Goal: Navigation & Orientation: Understand site structure

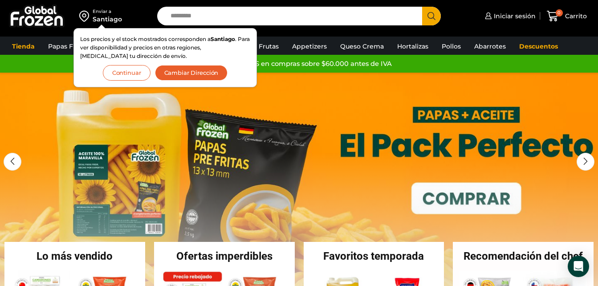
click at [125, 73] on button "Continuar" at bounding box center [127, 73] width 48 height 16
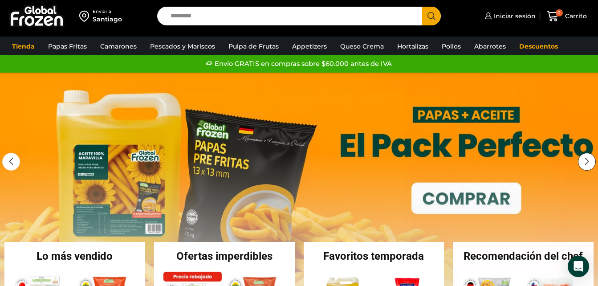
click at [582, 156] on div "Next slide" at bounding box center [587, 162] width 18 height 18
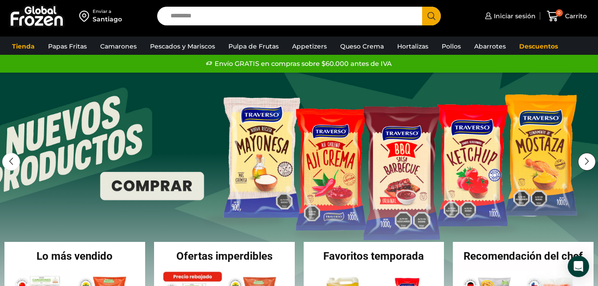
click at [584, 162] on div "Next slide" at bounding box center [587, 162] width 18 height 18
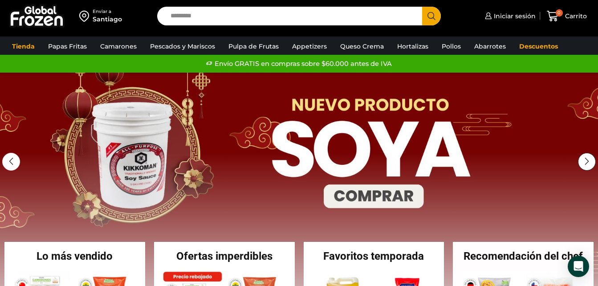
click at [584, 162] on div "Next slide" at bounding box center [587, 162] width 18 height 18
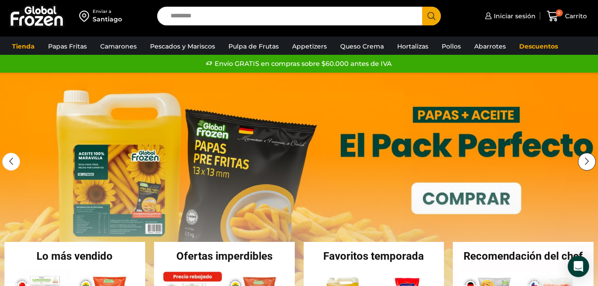
click at [584, 162] on div "Next slide" at bounding box center [587, 162] width 18 height 18
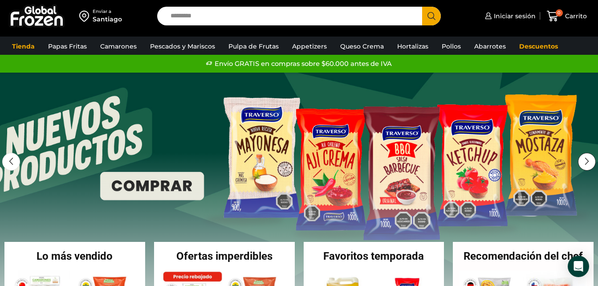
click at [584, 162] on div "Next slide" at bounding box center [587, 162] width 18 height 18
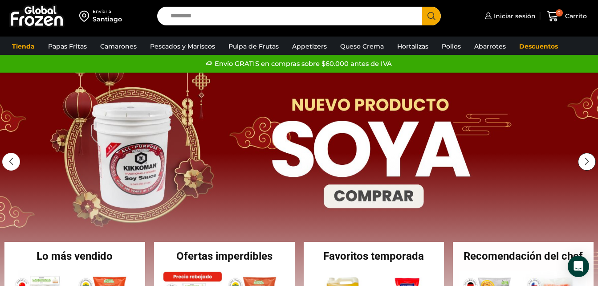
click at [584, 162] on div "Next slide" at bounding box center [587, 162] width 18 height 18
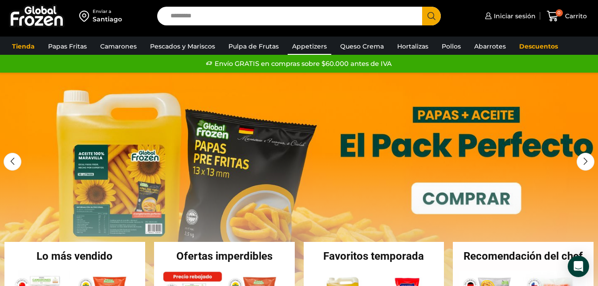
click at [311, 50] on link "Appetizers" at bounding box center [309, 46] width 44 height 17
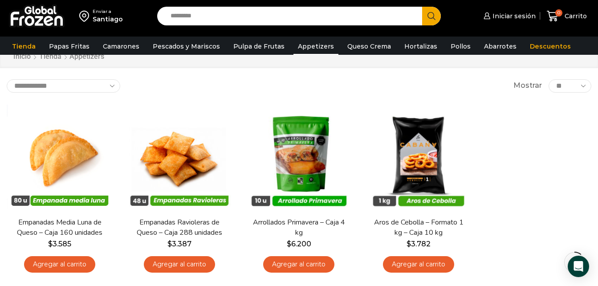
scroll to position [13, 0]
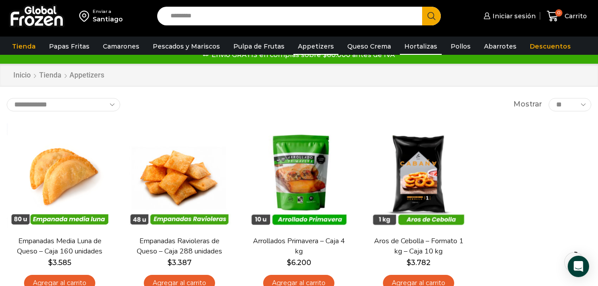
click at [402, 46] on link "Hortalizas" at bounding box center [421, 46] width 42 height 17
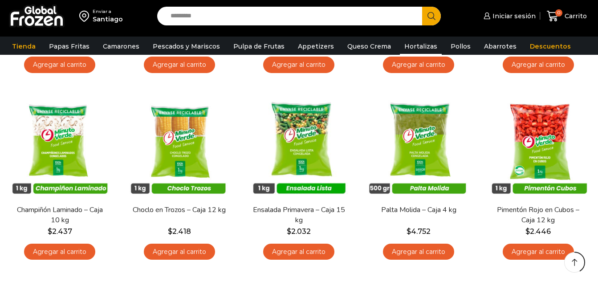
scroll to position [226, 0]
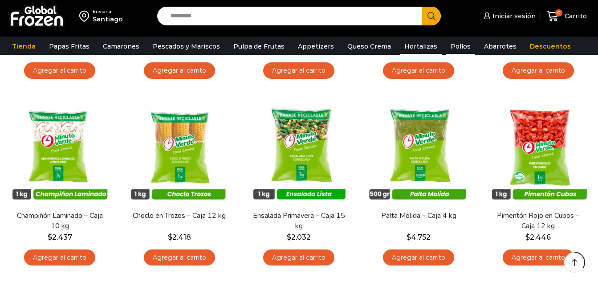
click at [451, 43] on link "Pollos" at bounding box center [460, 46] width 29 height 17
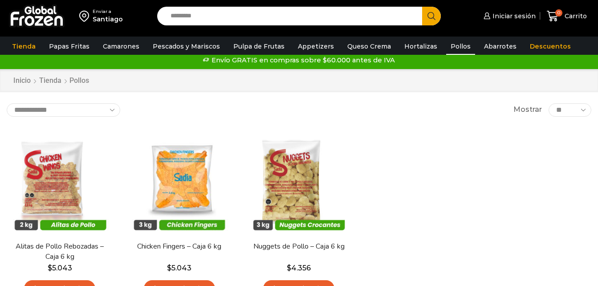
scroll to position [7, 0]
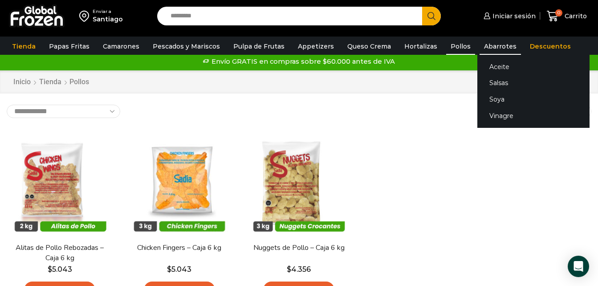
click at [490, 44] on link "Abarrotes" at bounding box center [499, 46] width 41 height 17
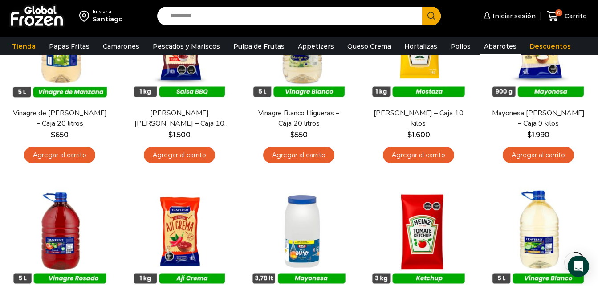
scroll to position [330, 0]
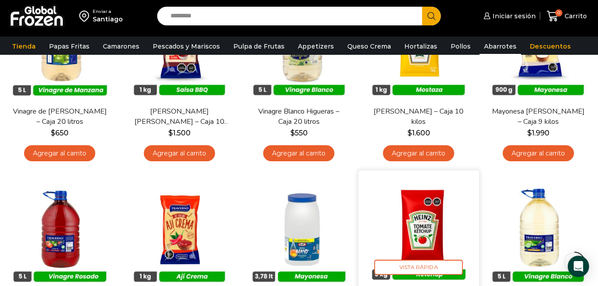
drag, startPoint x: 601, startPoint y: 134, endPoint x: 367, endPoint y: 191, distance: 241.1
click at [367, 191] on img at bounding box center [418, 230] width 107 height 107
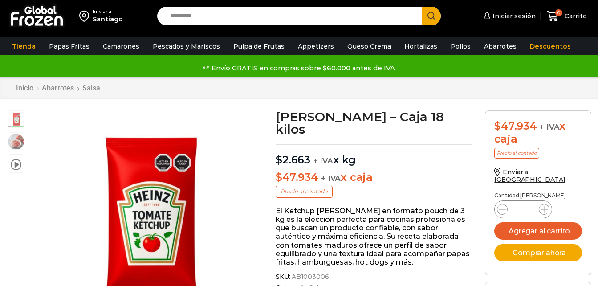
scroll to position [0, 0]
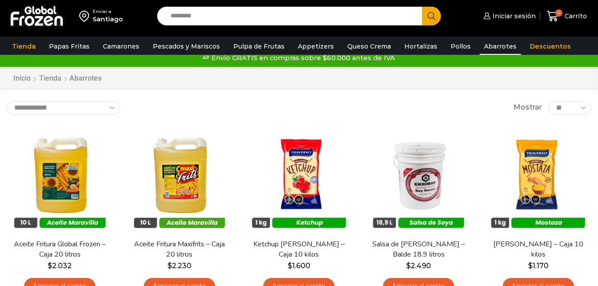
scroll to position [9, 0]
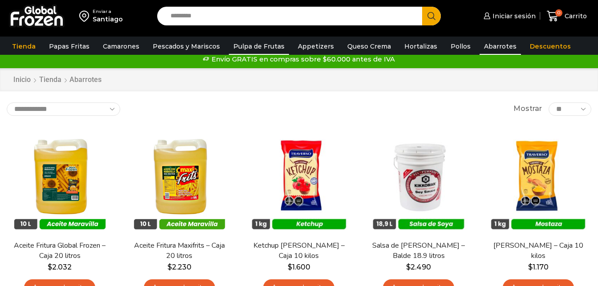
click at [244, 43] on link "Pulpa de Frutas" at bounding box center [259, 46] width 60 height 17
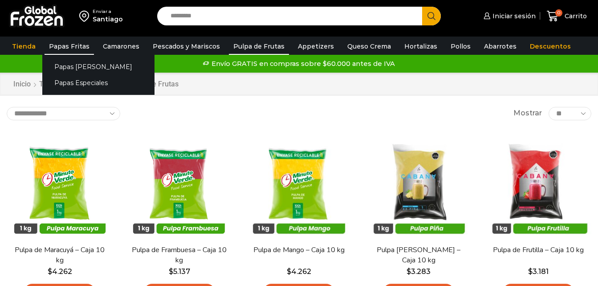
click at [70, 48] on link "Papas Fritas" at bounding box center [69, 46] width 49 height 17
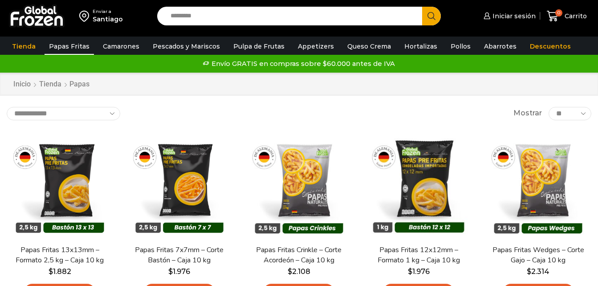
click at [387, 92] on div "Inicio [GEOGRAPHIC_DATA] Papas" at bounding box center [299, 84] width 598 height 23
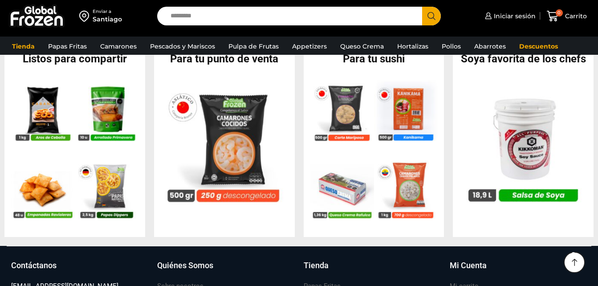
scroll to position [992, 0]
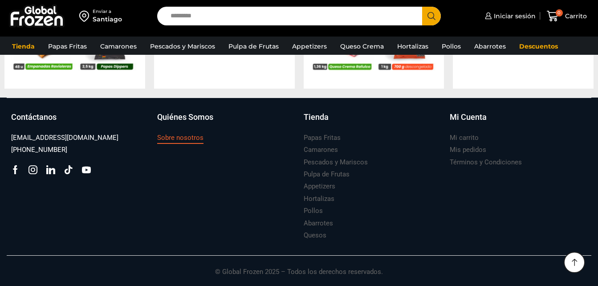
click at [185, 138] on h3 "Sobre nosotros" at bounding box center [180, 137] width 46 height 9
